Goal: Information Seeking & Learning: Learn about a topic

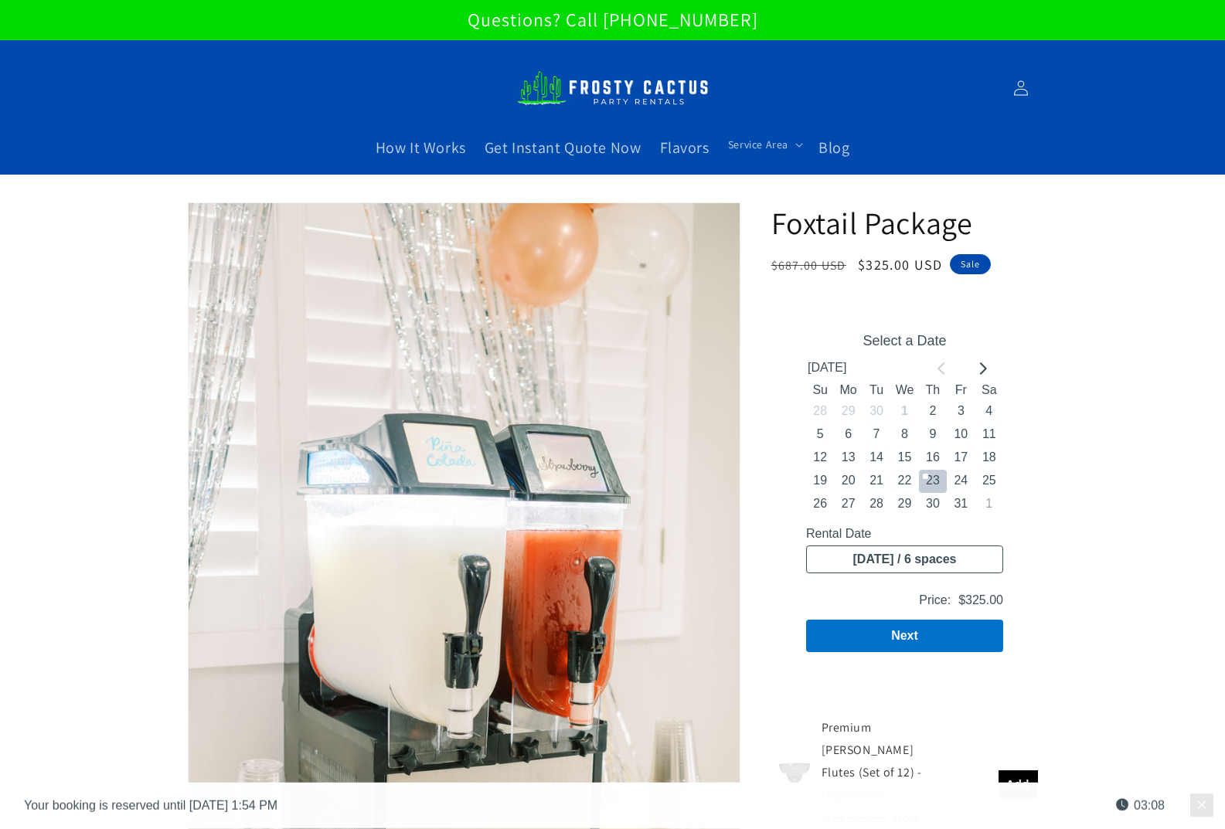
click at [576, 93] on img at bounding box center [612, 88] width 193 height 53
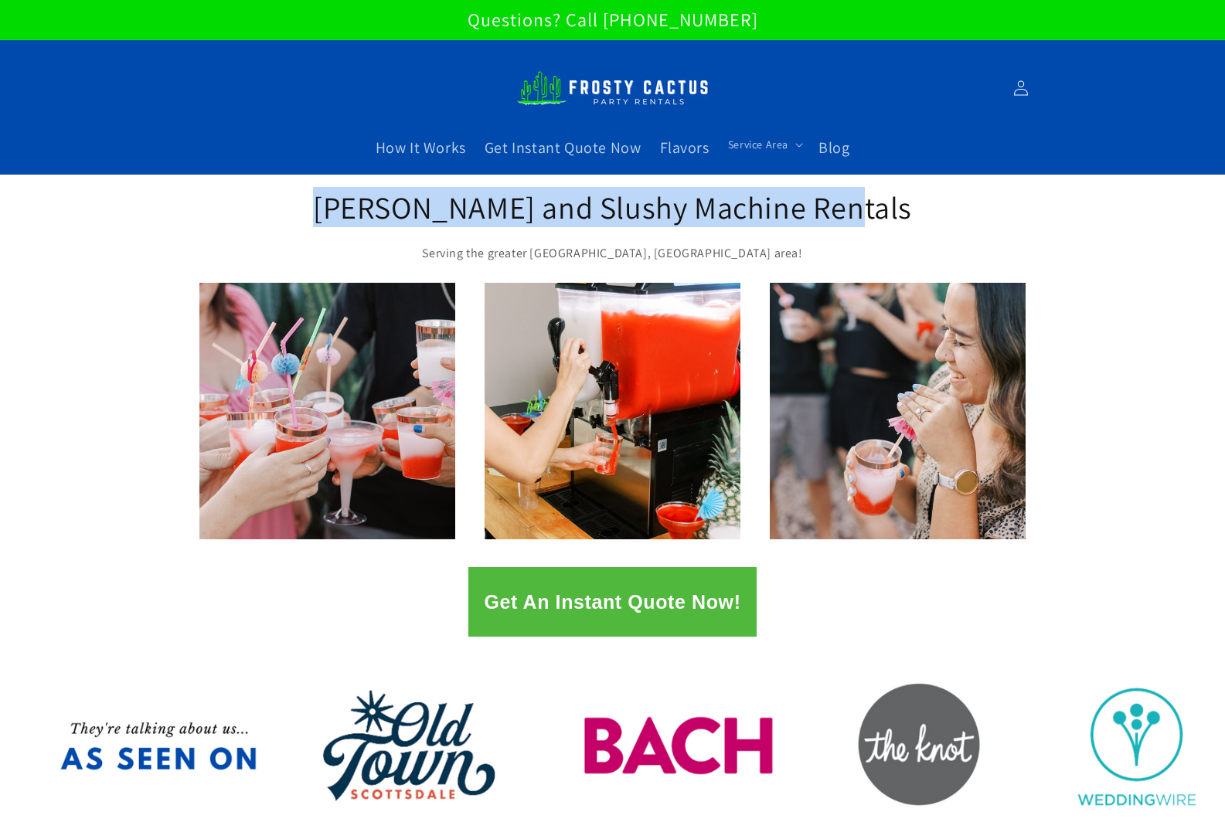
drag, startPoint x: 863, startPoint y: 215, endPoint x: 372, endPoint y: 204, distance: 491.6
click at [372, 204] on h2 "[PERSON_NAME] and Slushy Machine Rentals" at bounding box center [612, 207] width 603 height 40
copy h2 "Margarita and Slushy Machine Rentals"
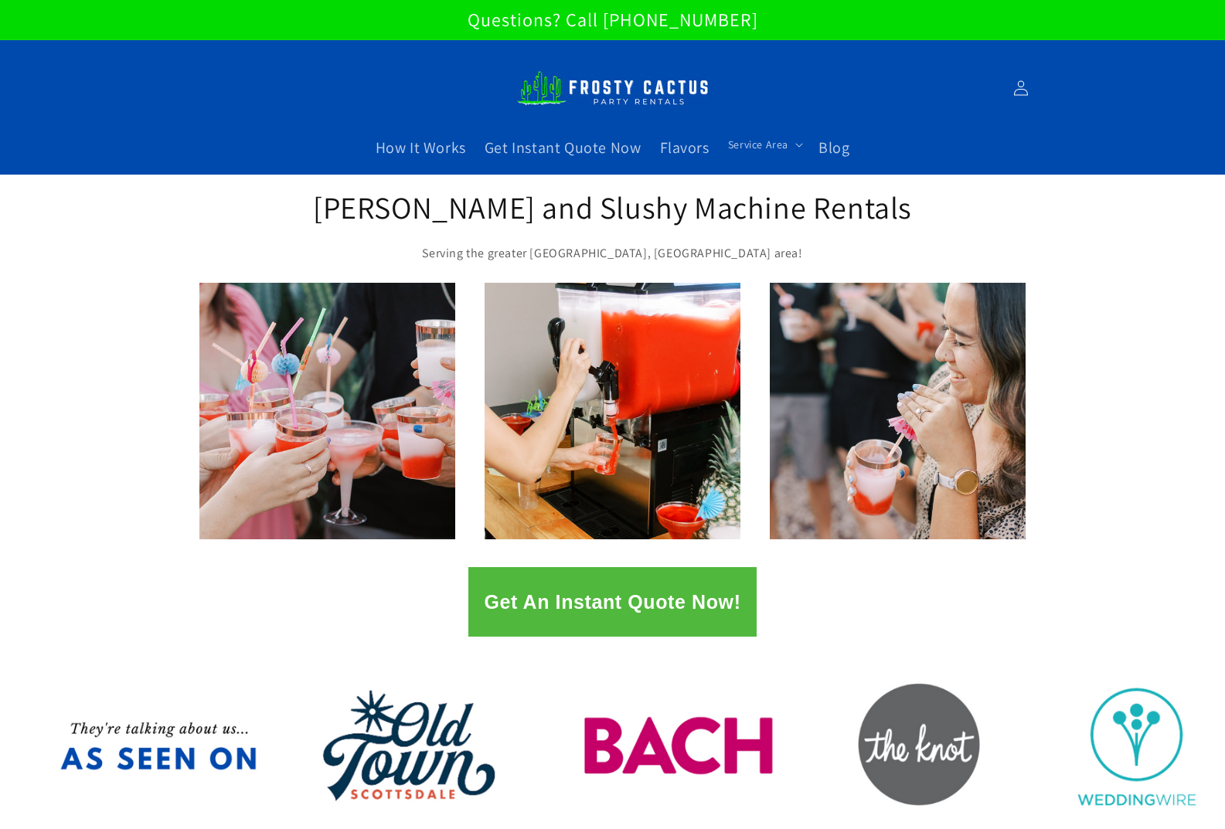
click at [165, 214] on div "Margarita and Slushy Machine Rentals Serving the greater Phoenix, AZ area!" at bounding box center [612, 229] width 1225 height 109
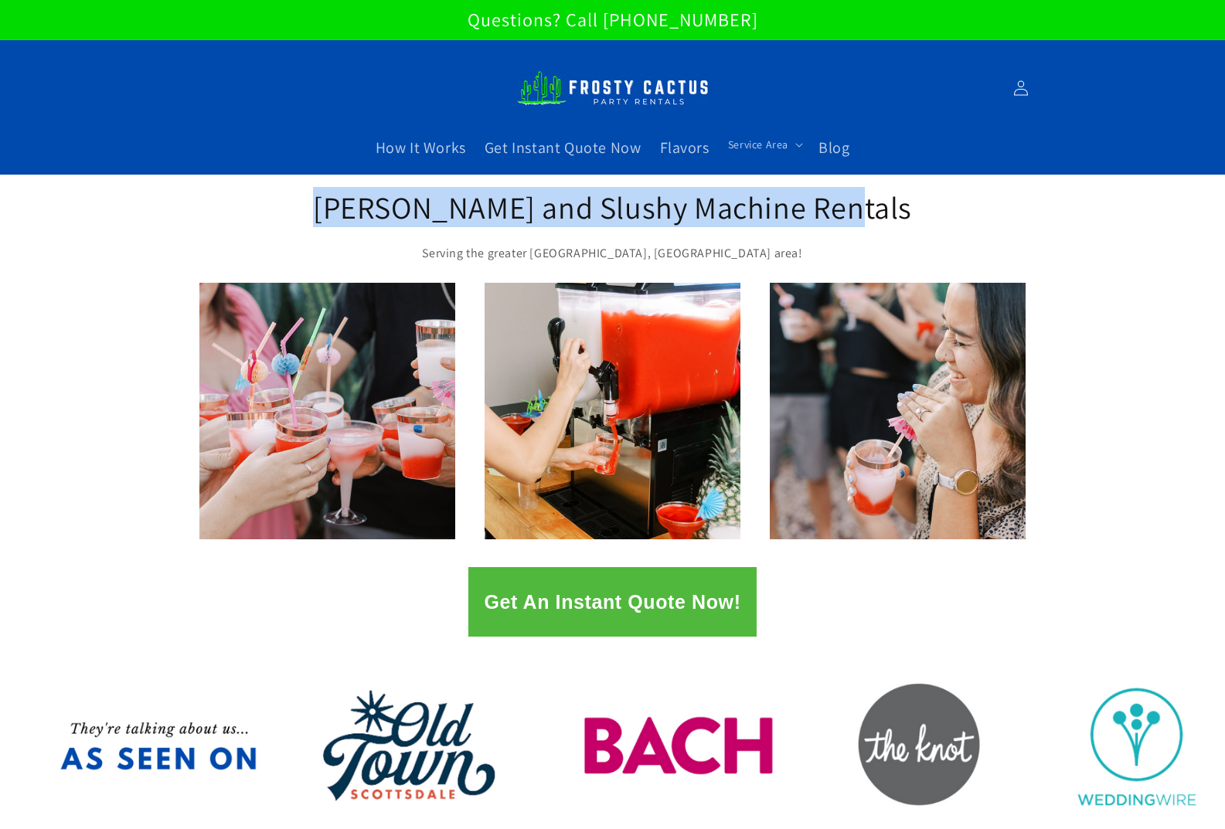
drag, startPoint x: 865, startPoint y: 207, endPoint x: 372, endPoint y: 218, distance: 493.9
click at [372, 218] on h2 "[PERSON_NAME] and Slushy Machine Rentals" at bounding box center [612, 207] width 603 height 40
copy h2 "[PERSON_NAME] and Slushy Machine Rentals"
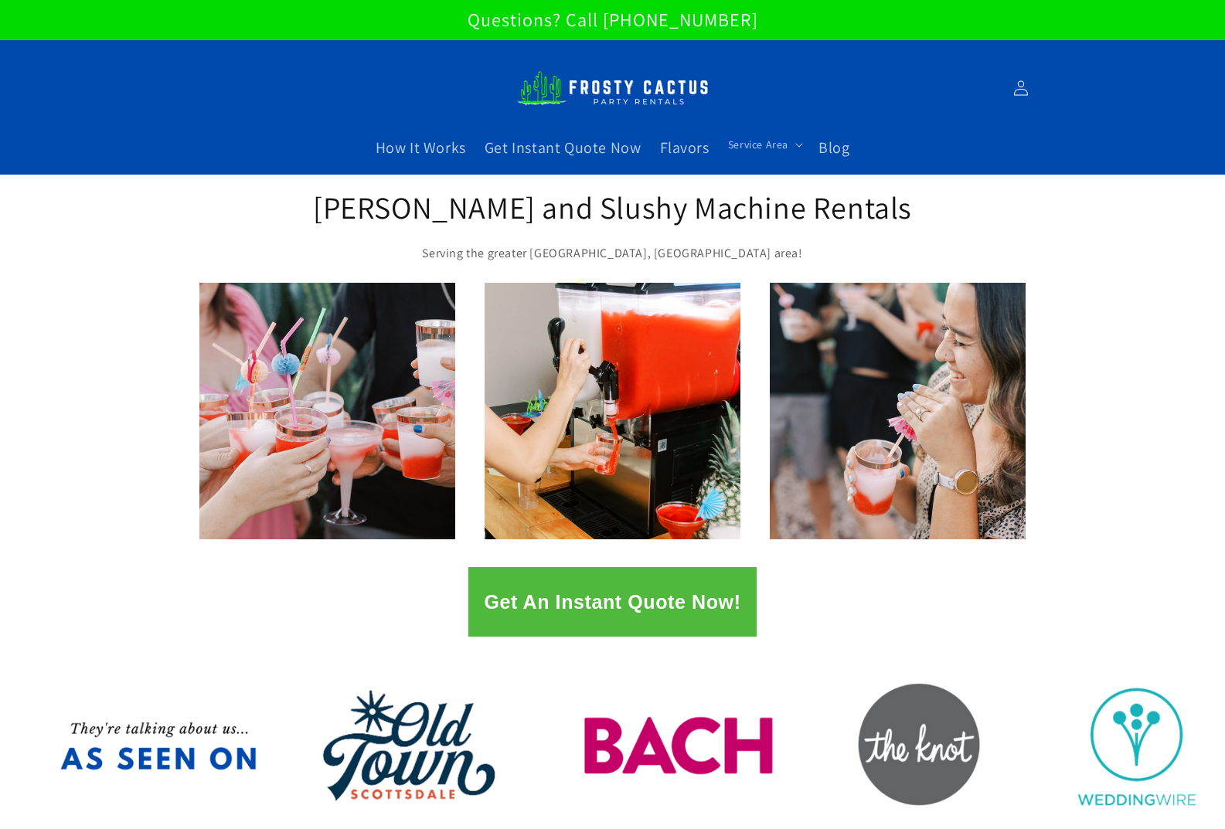
click at [609, 98] on img at bounding box center [612, 88] width 193 height 53
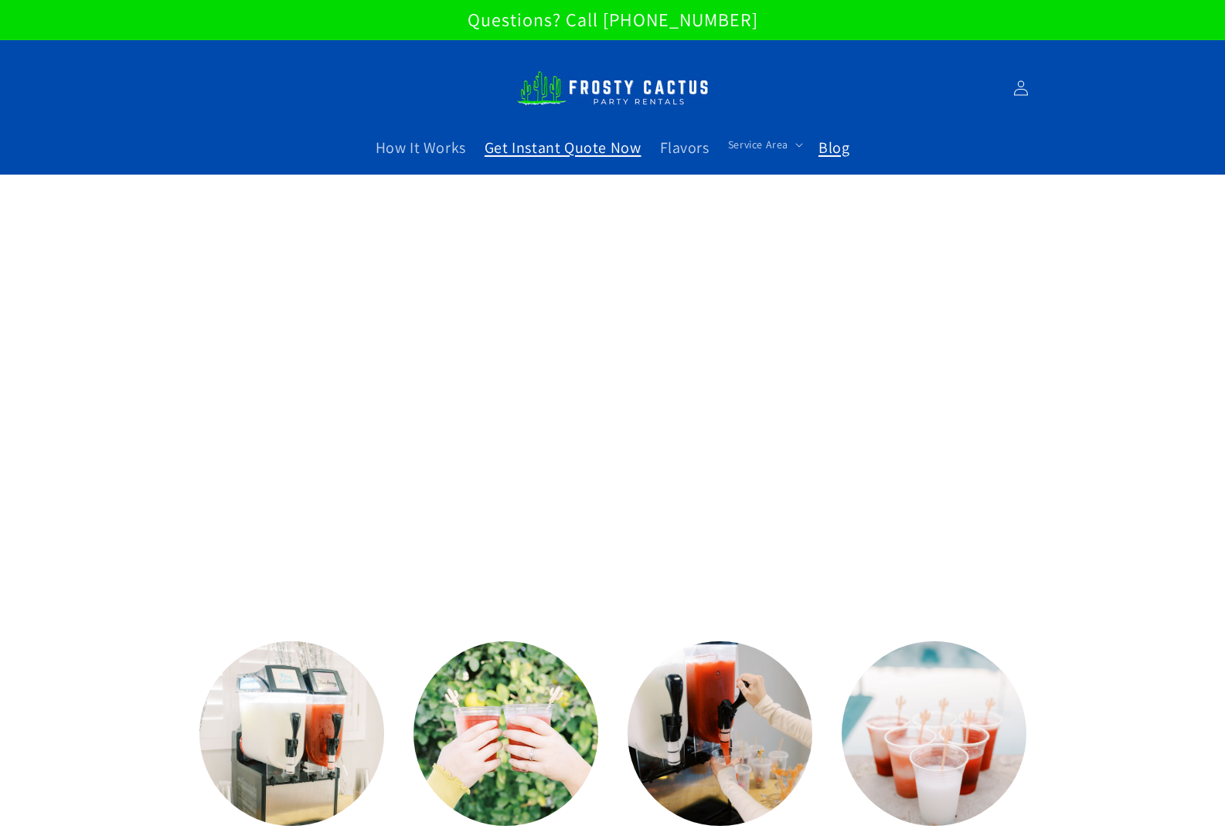
click at [819, 143] on span "Blog" at bounding box center [833, 148] width 31 height 20
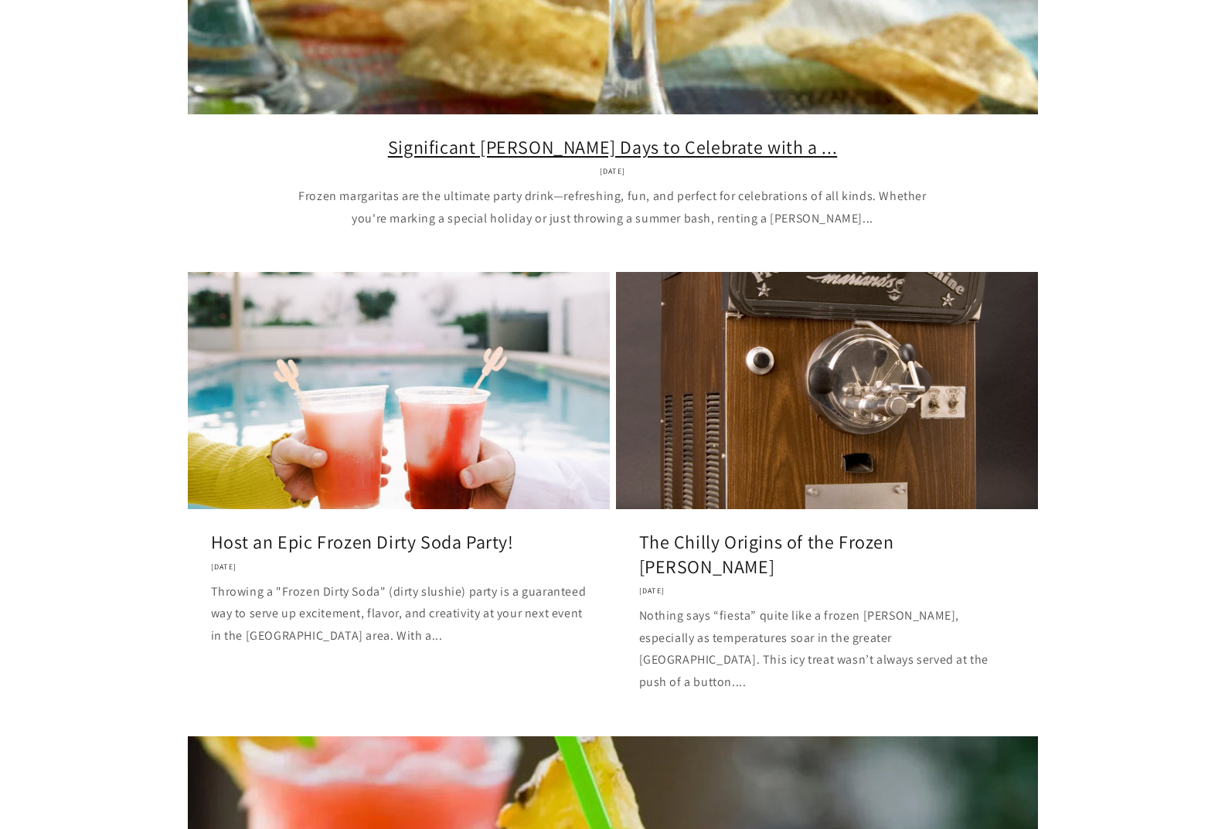
scroll to position [464, 0]
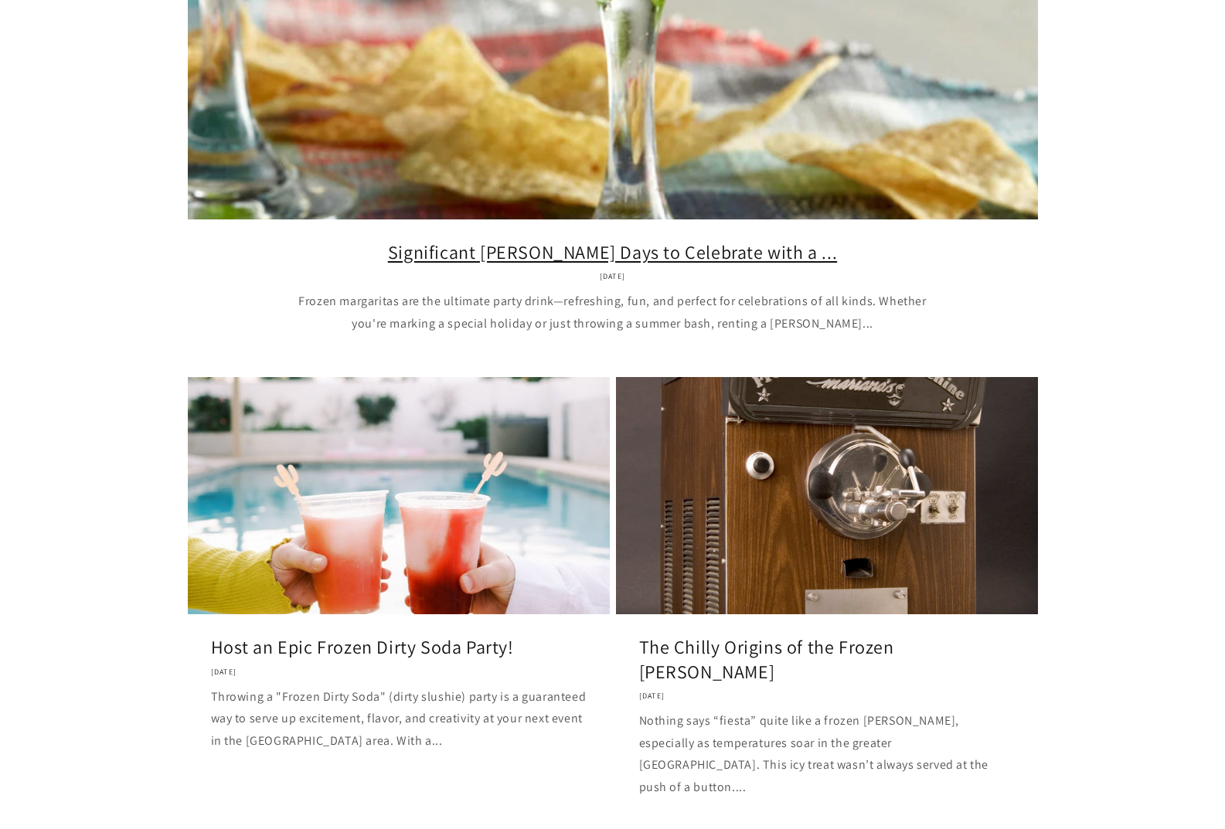
click at [499, 240] on link "Significant Margarita Days to Celebrate with a ..." at bounding box center [613, 252] width 804 height 24
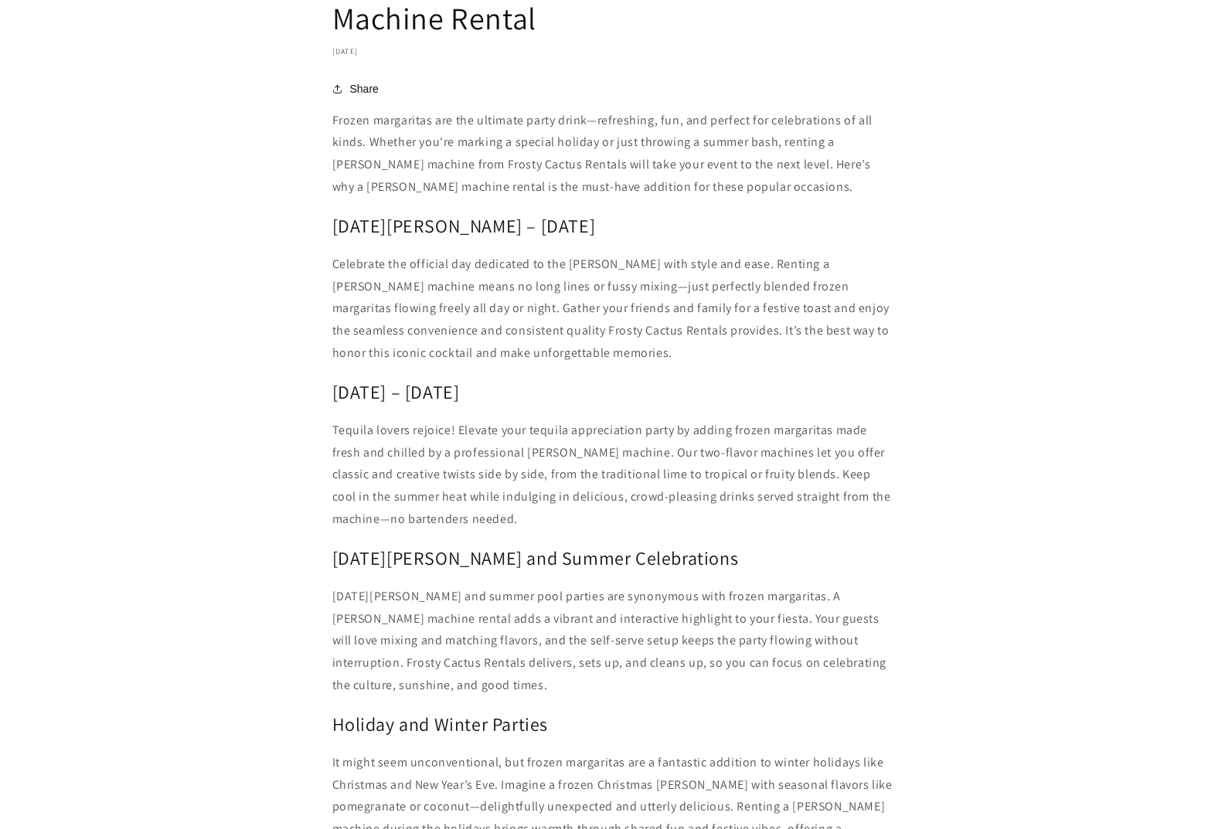
scroll to position [1236, 0]
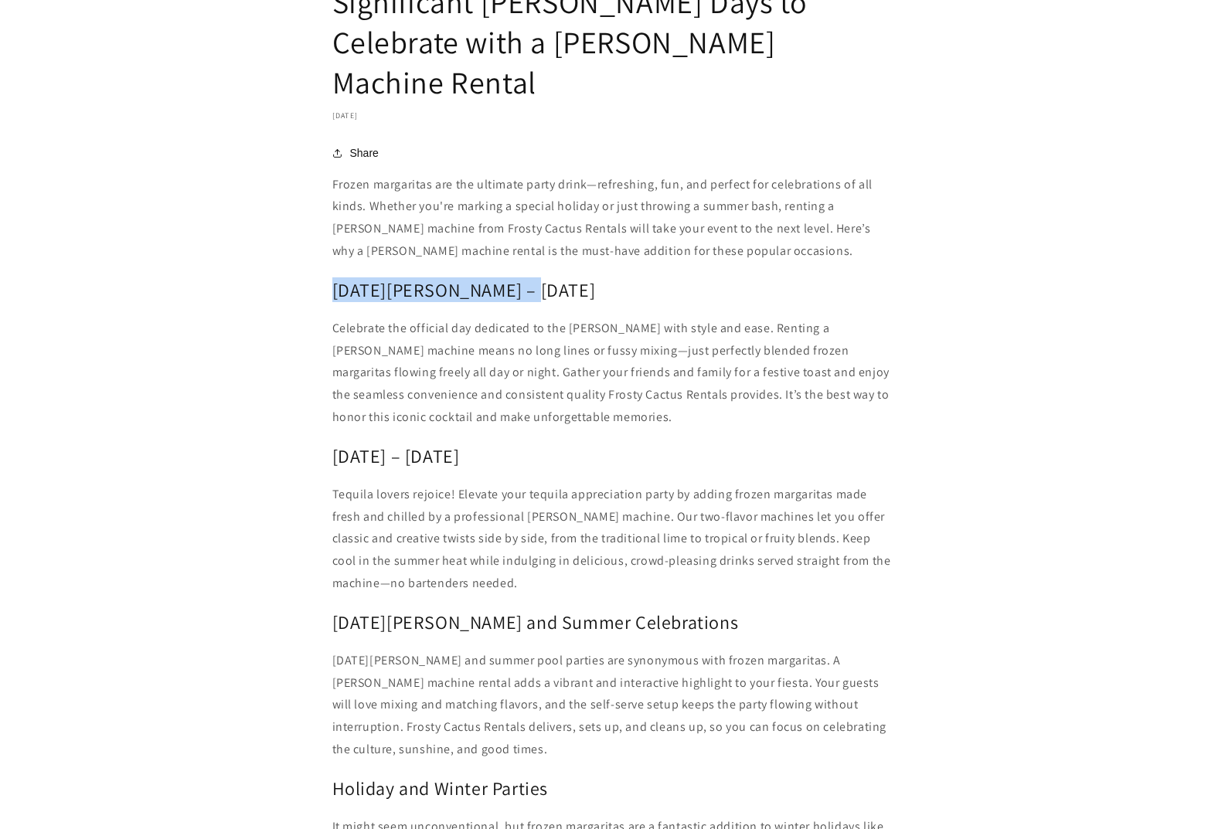
drag, startPoint x: 516, startPoint y: 252, endPoint x: 335, endPoint y: 252, distance: 180.8
click at [335, 278] on h2 "National Margarita Day – February 22" at bounding box center [612, 290] width 561 height 24
copy h2 "National Margarita Day"
click at [598, 278] on h2 "National Margarita Day – February 22" at bounding box center [612, 290] width 561 height 24
drag, startPoint x: 647, startPoint y: 248, endPoint x: 303, endPoint y: 261, distance: 344.1
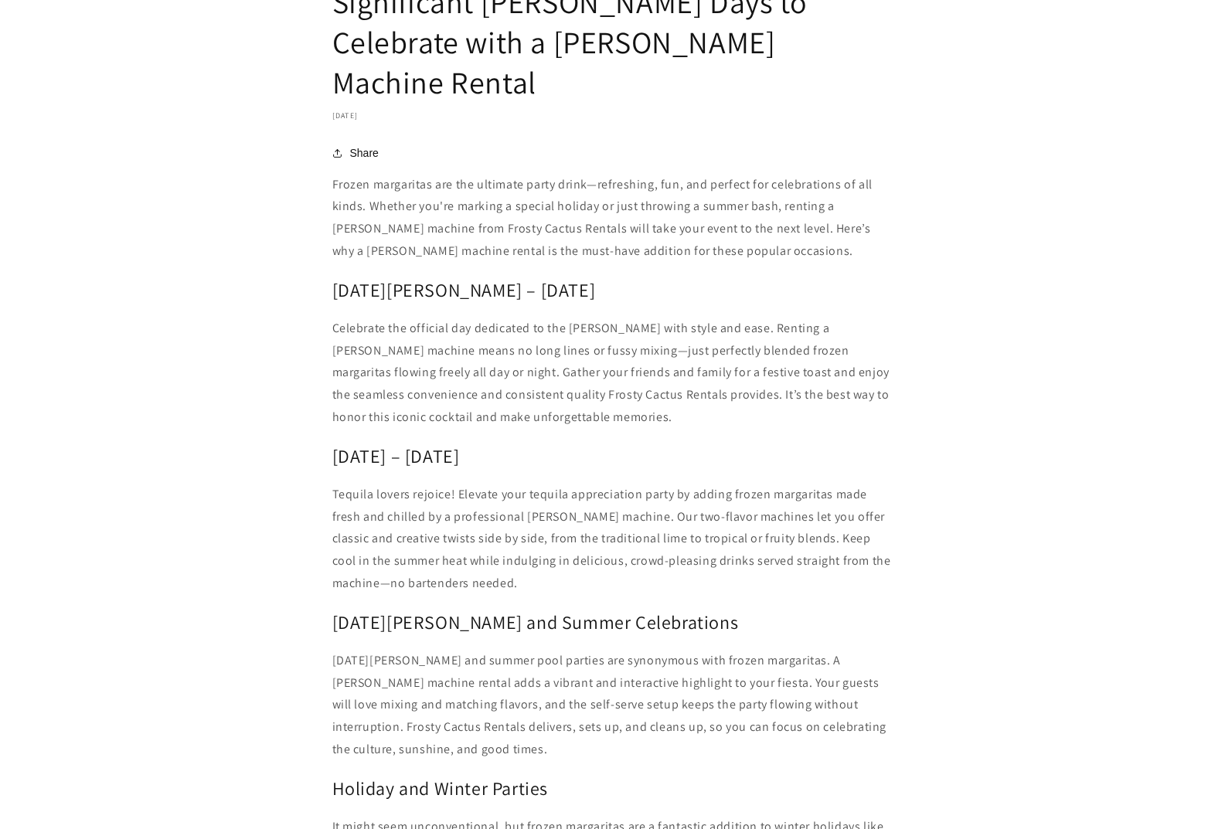
click at [303, 261] on article "Significant Margarita Days to Celebrate with a Margarita Machine Rental Septemb…" at bounding box center [612, 15] width 1225 height 2154
copy h2 "National Margarita Day – February 22"
drag, startPoint x: 410, startPoint y: 309, endPoint x: 444, endPoint y: 309, distance: 34.0
click at [410, 318] on p "Celebrate the official day dedicated to the margarita with style and ease. Rent…" at bounding box center [612, 373] width 561 height 111
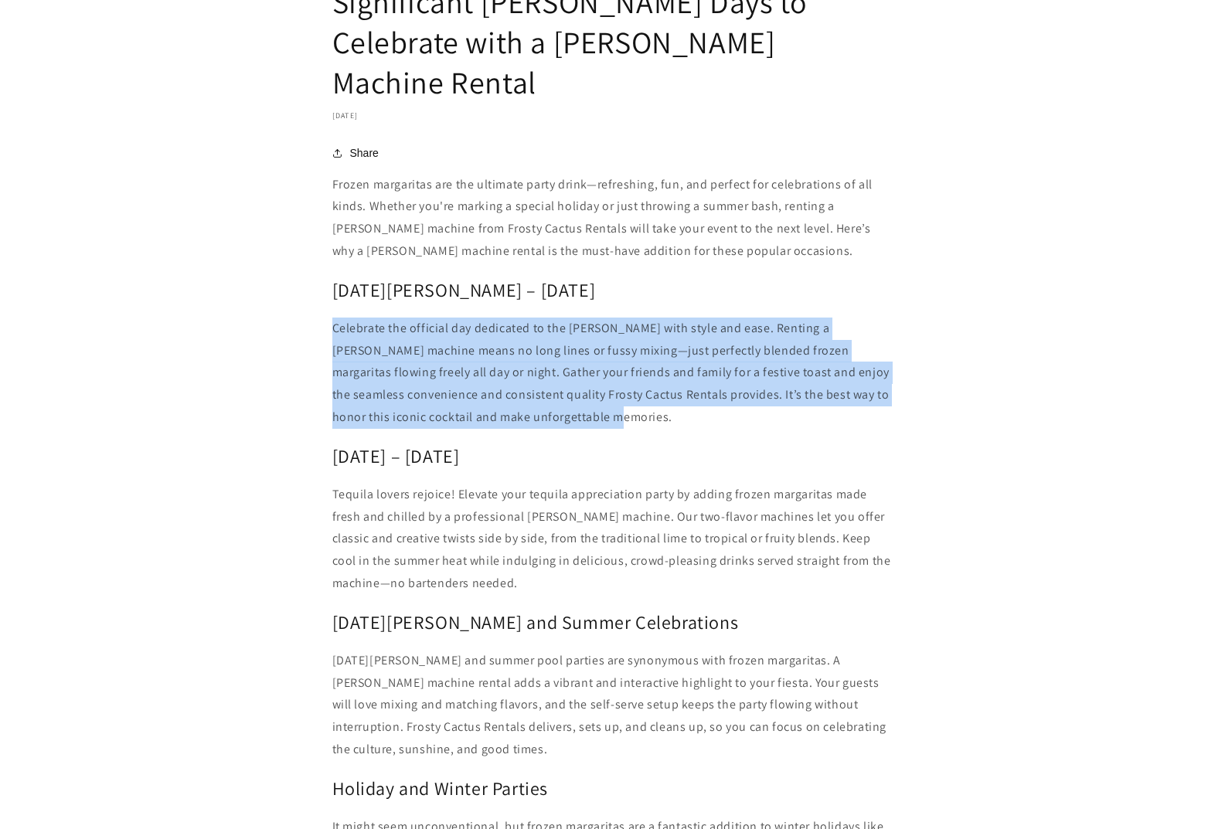
drag, startPoint x: 632, startPoint y: 376, endPoint x: 335, endPoint y: 294, distance: 308.4
click at [335, 318] on p "Celebrate the official day dedicated to the margarita with style and ease. Rent…" at bounding box center [612, 373] width 561 height 111
copy p "Celebrate the official day dedicated to the margarita with style and ease. Rent…"
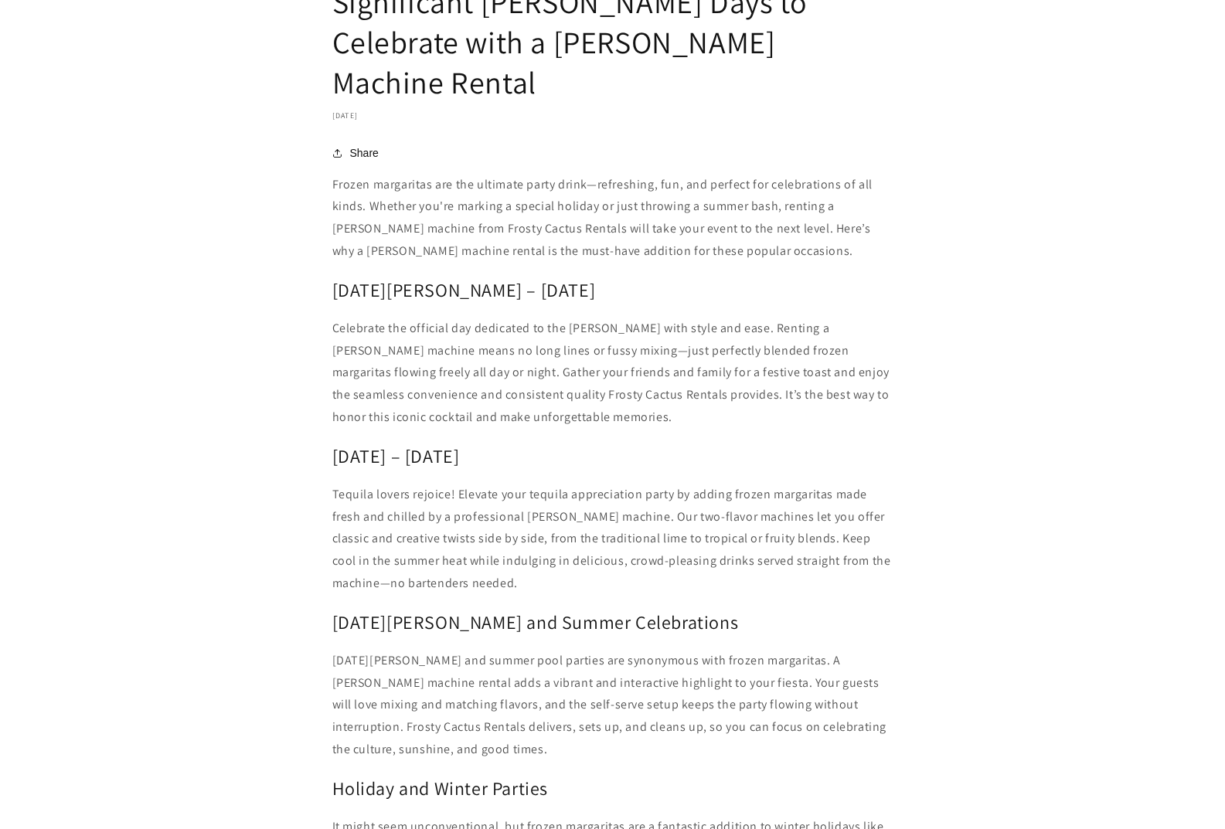
click at [750, 389] on div "Frozen margaritas are the ultimate party drink—refreshing, fun, and perfect for…" at bounding box center [612, 601] width 561 height 855
drag, startPoint x: 519, startPoint y: 253, endPoint x: 333, endPoint y: 246, distance: 186.3
click at [333, 278] on h2 "National Margarita Day – February 22" at bounding box center [612, 290] width 561 height 24
copy h2 "National Margarita Day"
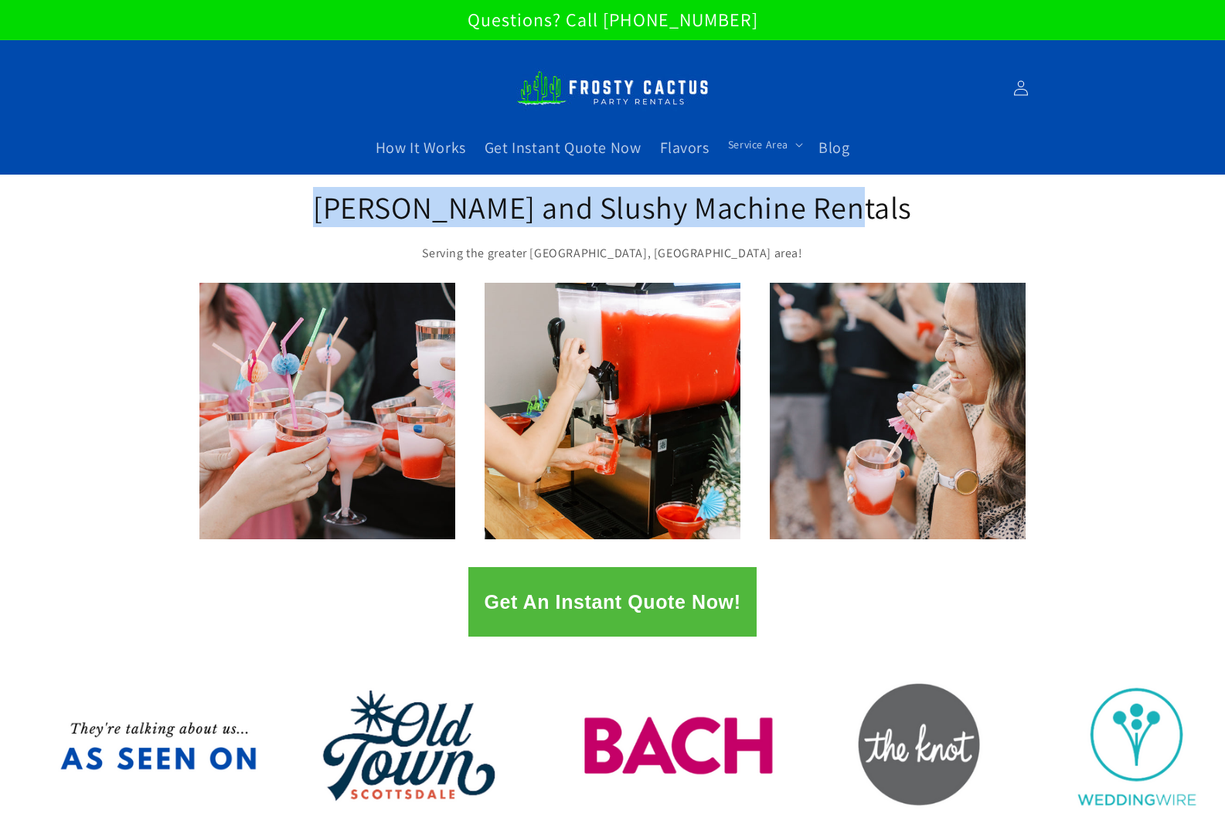
click at [308, 213] on div "Margarita and Slushy Machine Rentals Serving the greater Phoenix, AZ area!" at bounding box center [612, 229] width 1225 height 109
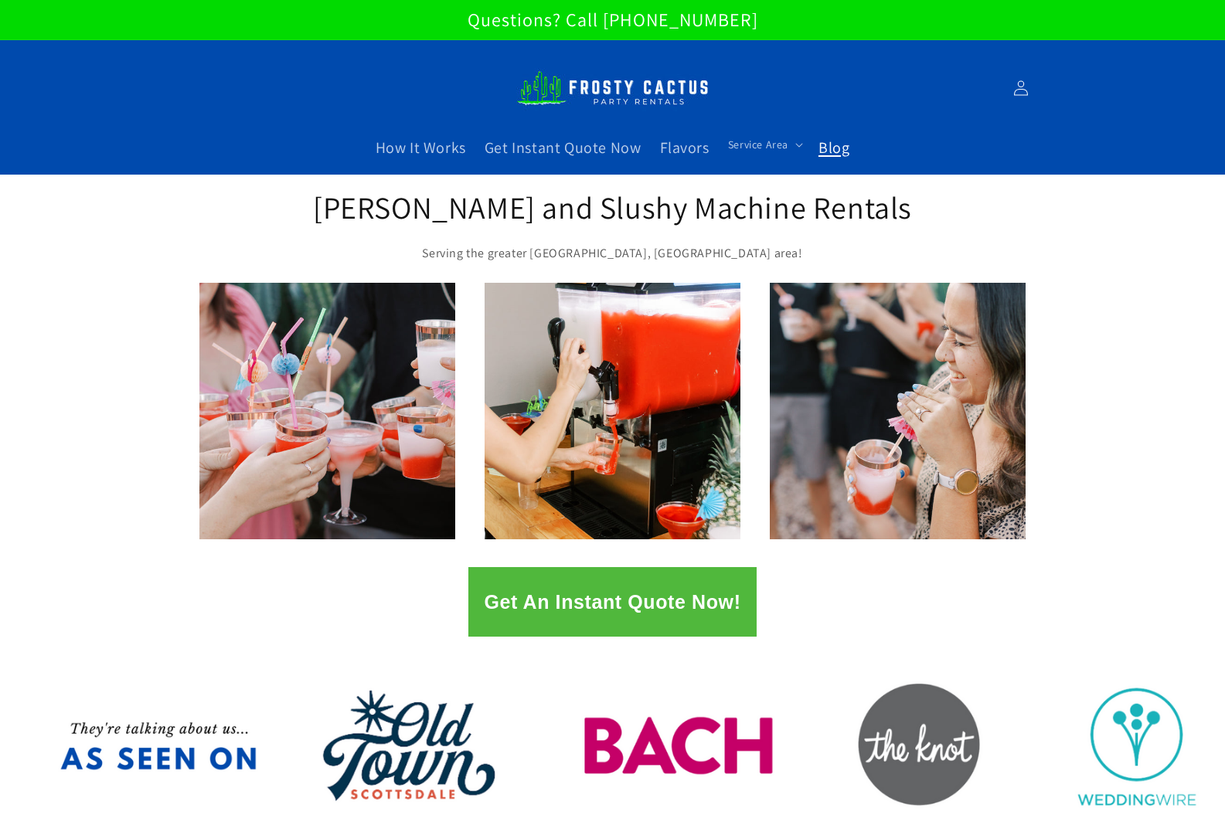
click at [835, 148] on span "Blog" at bounding box center [833, 148] width 31 height 20
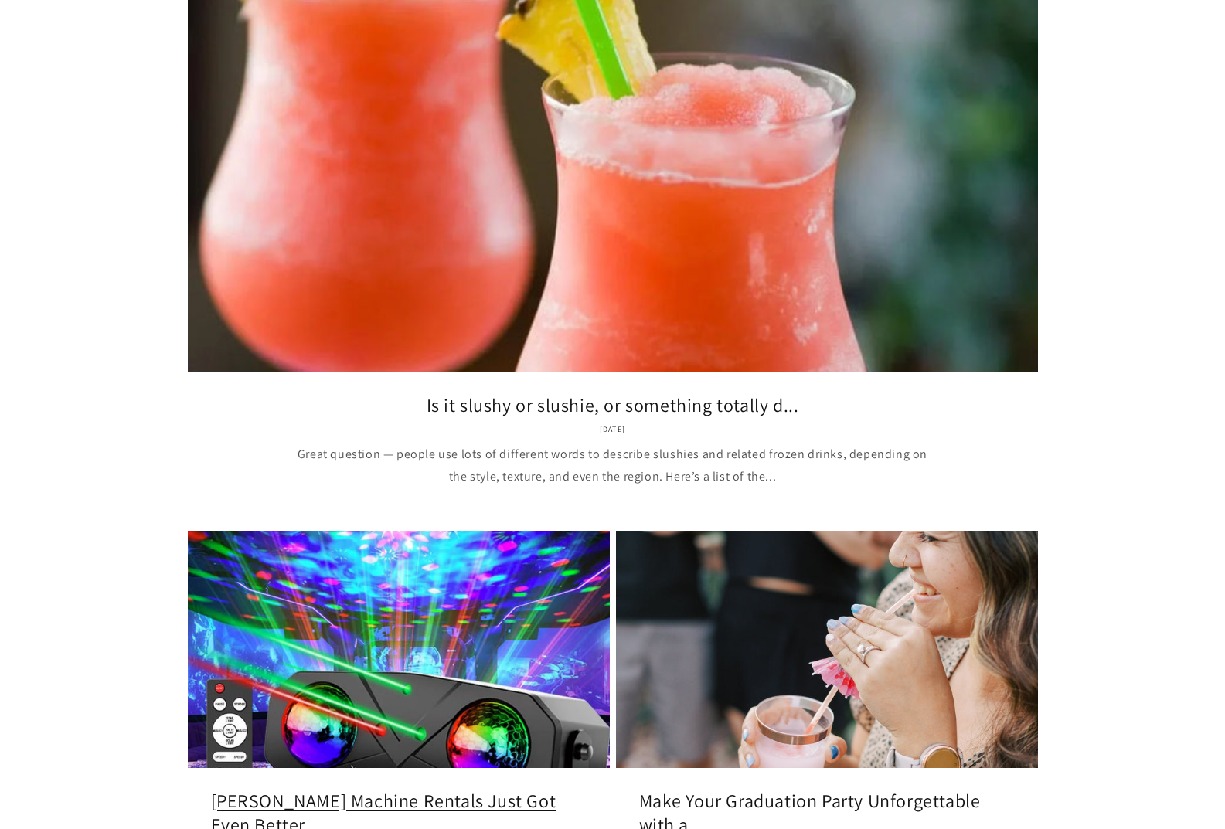
scroll to position [1623, 0]
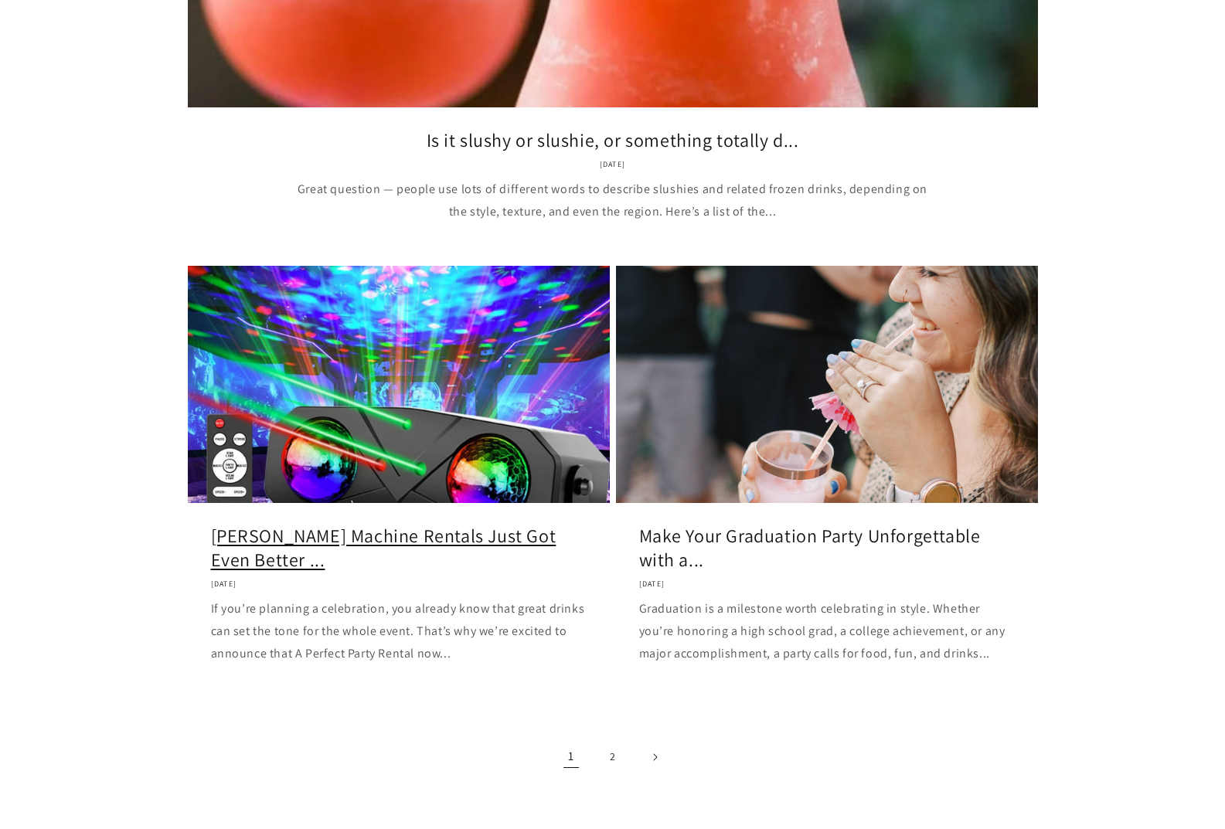
click at [348, 524] on link "Margarita Machine Rentals Just Got Even Better ..." at bounding box center [399, 548] width 376 height 48
